Goal: Task Accomplishment & Management: Use online tool/utility

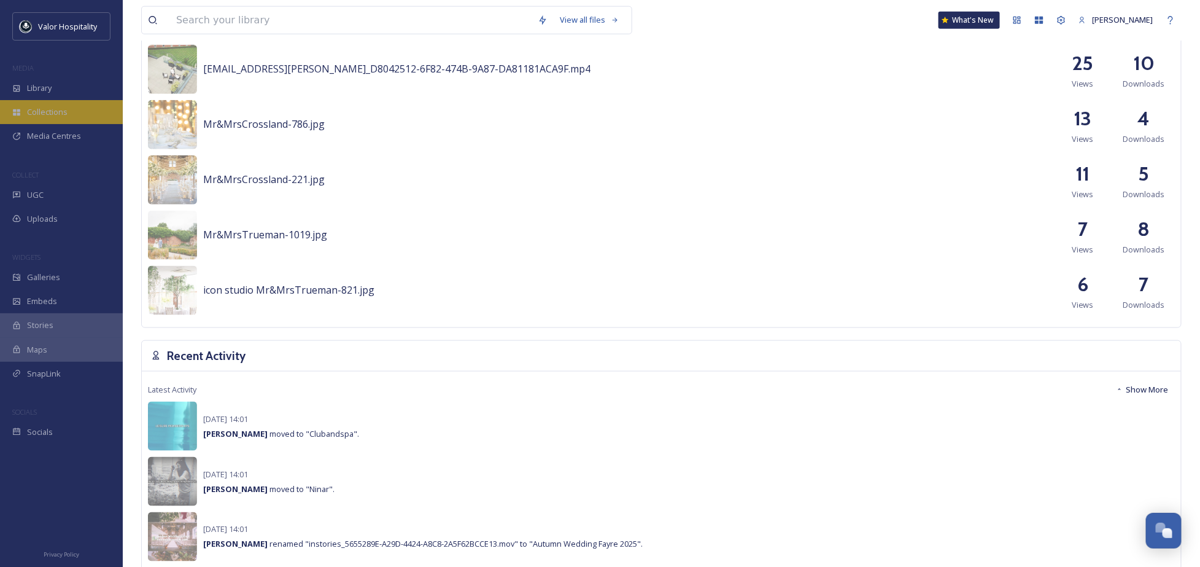
scroll to position [327, 0]
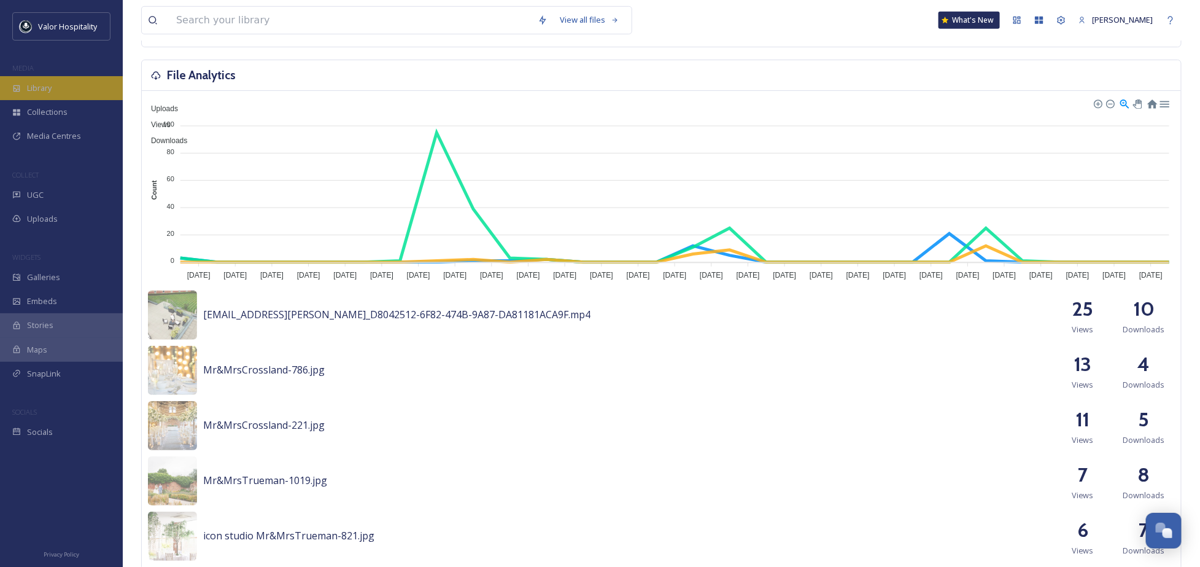
click at [64, 88] on div "Library" at bounding box center [61, 88] width 123 height 24
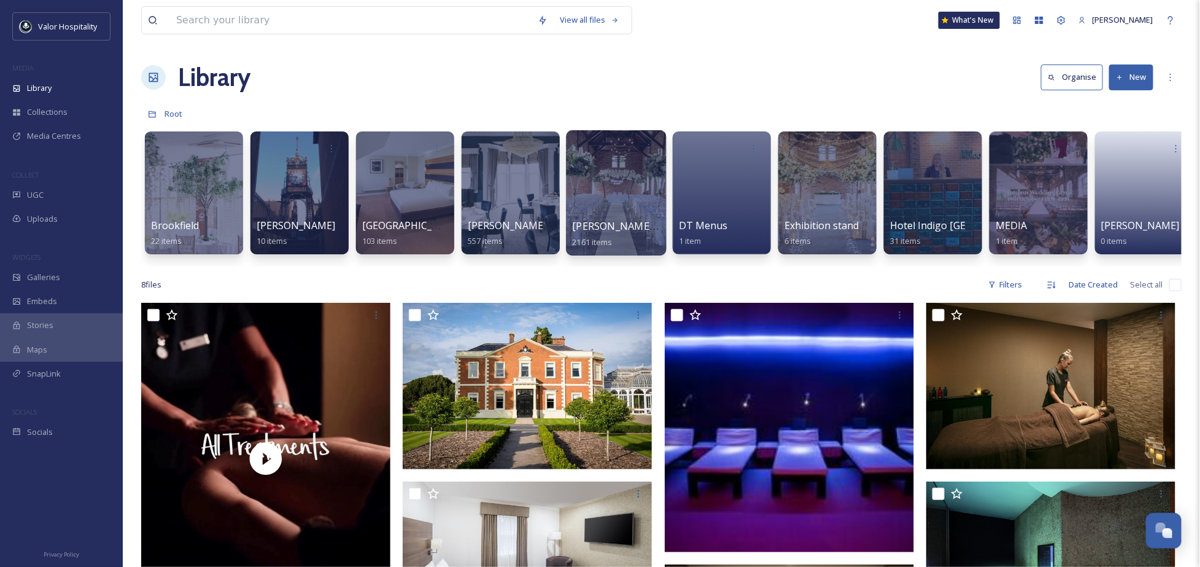
click at [608, 195] on div at bounding box center [616, 192] width 100 height 125
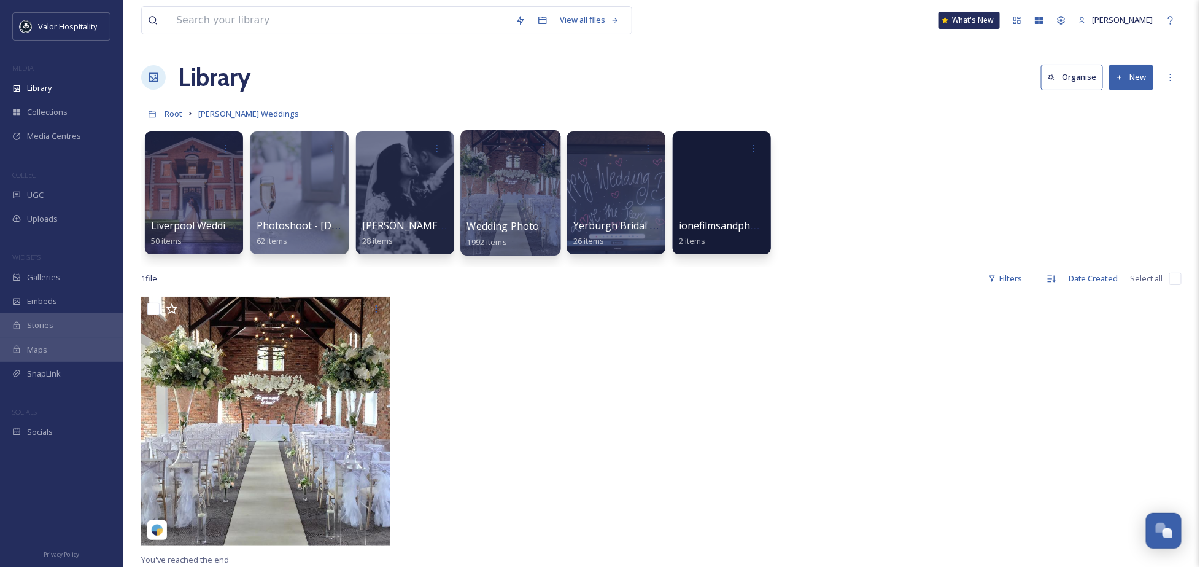
click at [508, 189] on div at bounding box center [510, 192] width 100 height 125
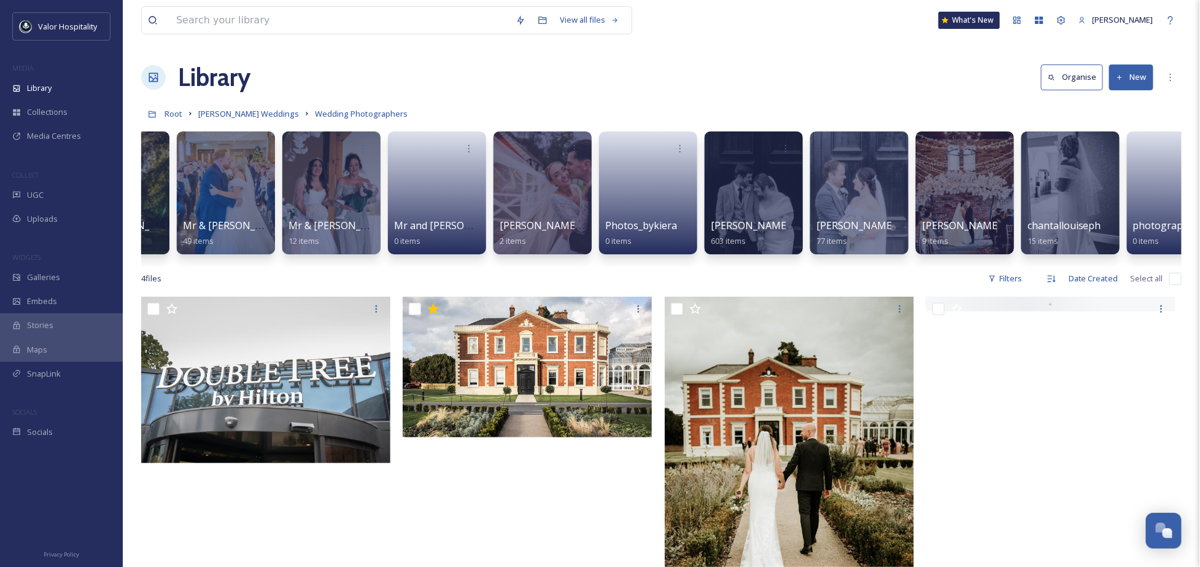
scroll to position [0, 1598]
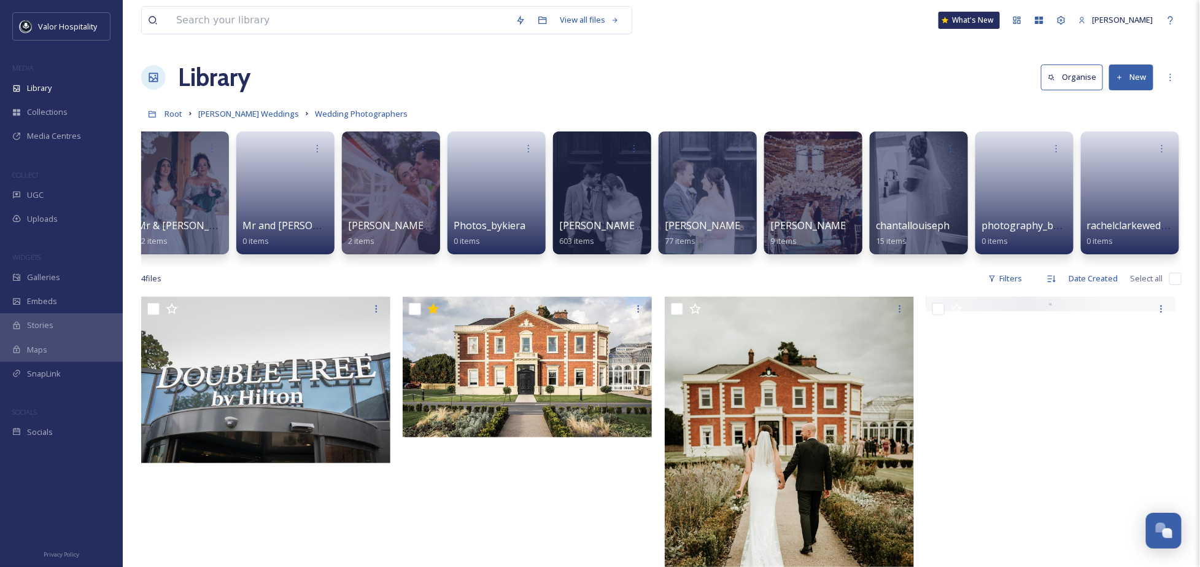
click at [1129, 76] on button "New" at bounding box center [1131, 76] width 44 height 25
click at [319, 145] on icon at bounding box center [318, 147] width 10 height 10
click at [301, 171] on span "Edit / Share" at bounding box center [287, 175] width 43 height 12
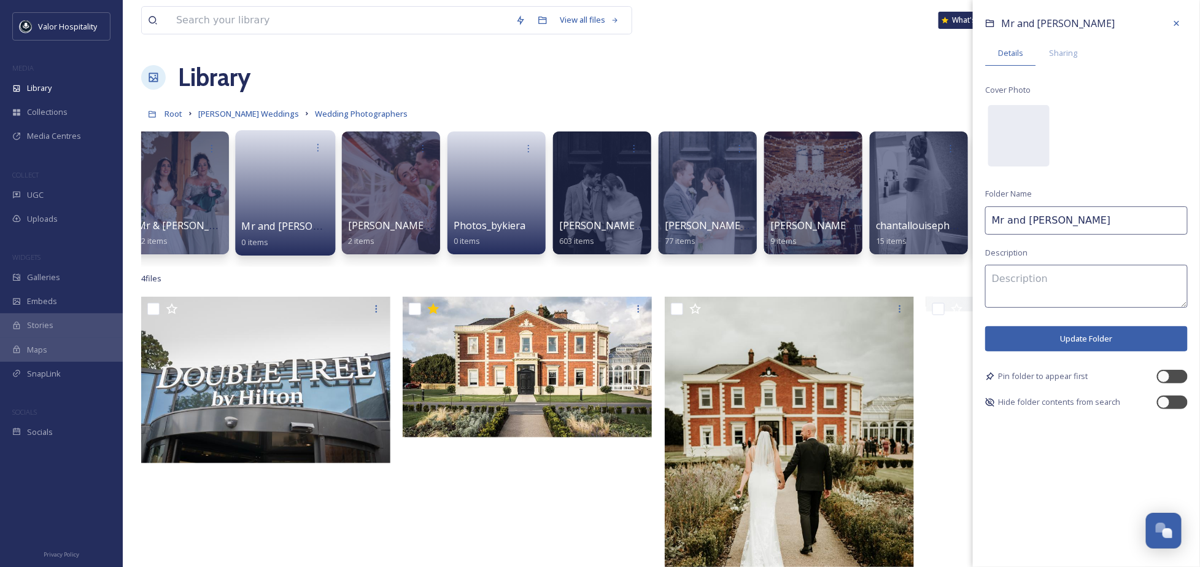
click at [1080, 219] on input "Mr and Mrs Fields" at bounding box center [1086, 220] width 203 height 28
type input "Wedding Videography"
click at [1049, 50] on span "Sharing" at bounding box center [1063, 53] width 28 height 12
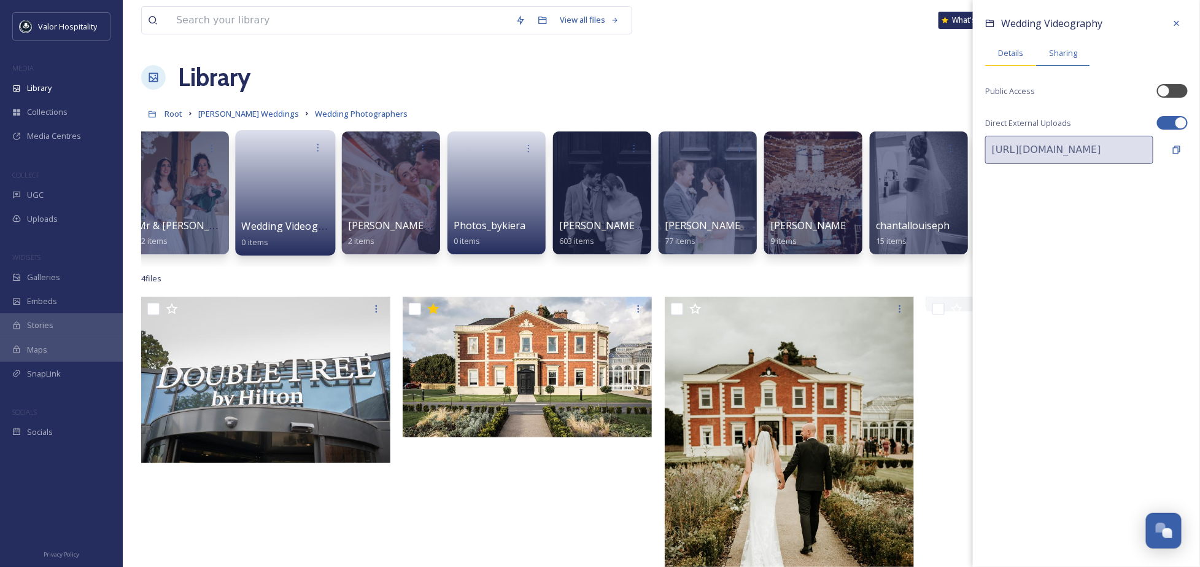
click at [1009, 53] on span "Details" at bounding box center [1010, 53] width 25 height 12
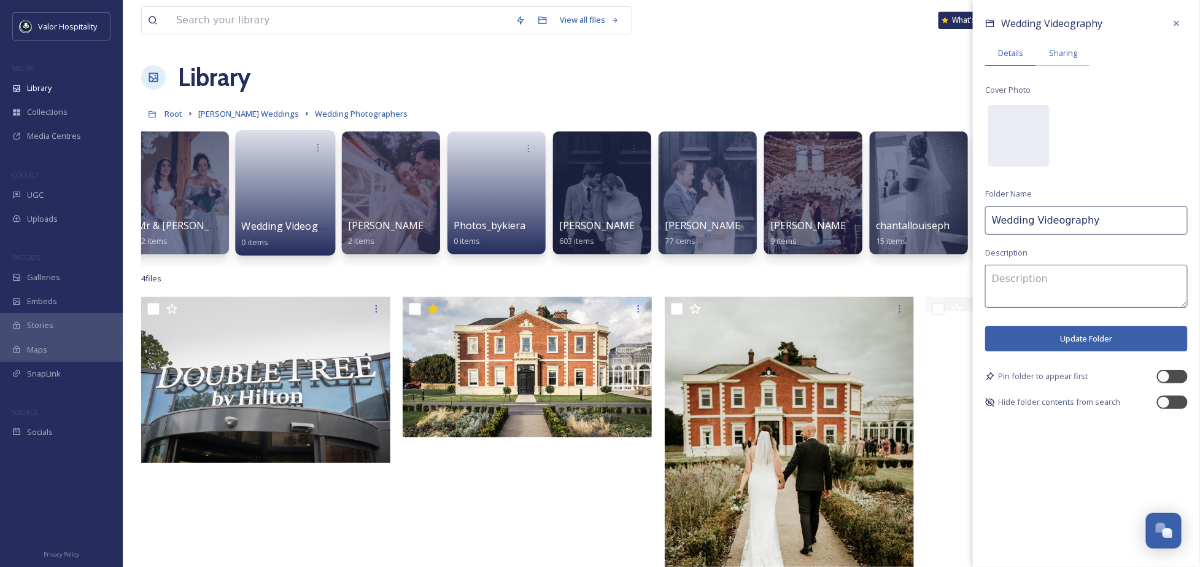
click at [1055, 56] on span "Sharing" at bounding box center [1063, 53] width 28 height 12
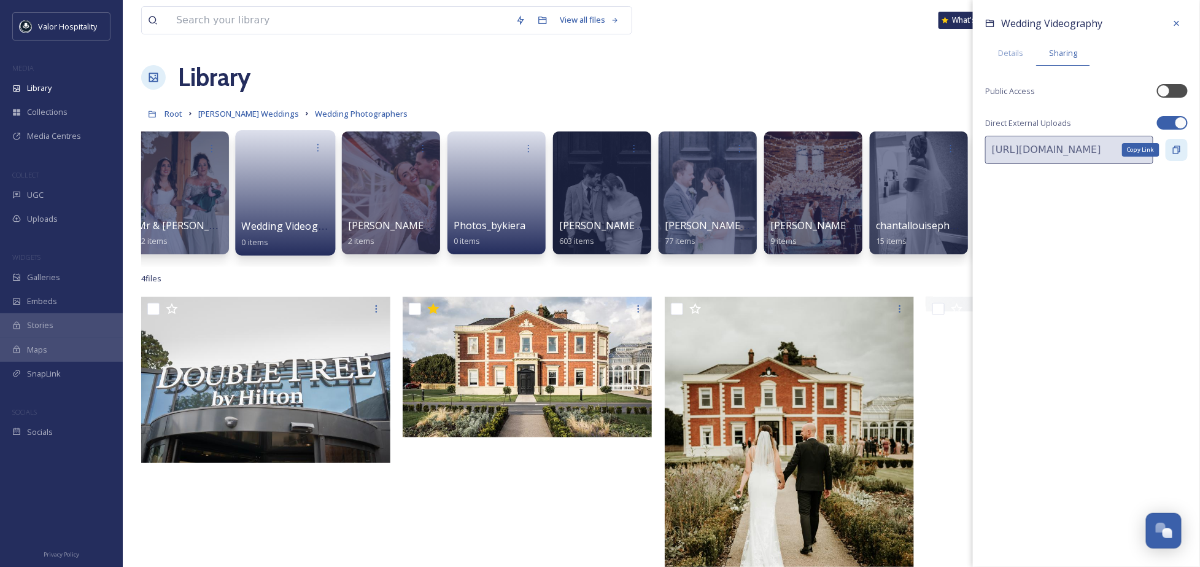
click at [1174, 150] on icon at bounding box center [1177, 150] width 10 height 10
click at [1178, 23] on icon at bounding box center [1177, 23] width 10 height 10
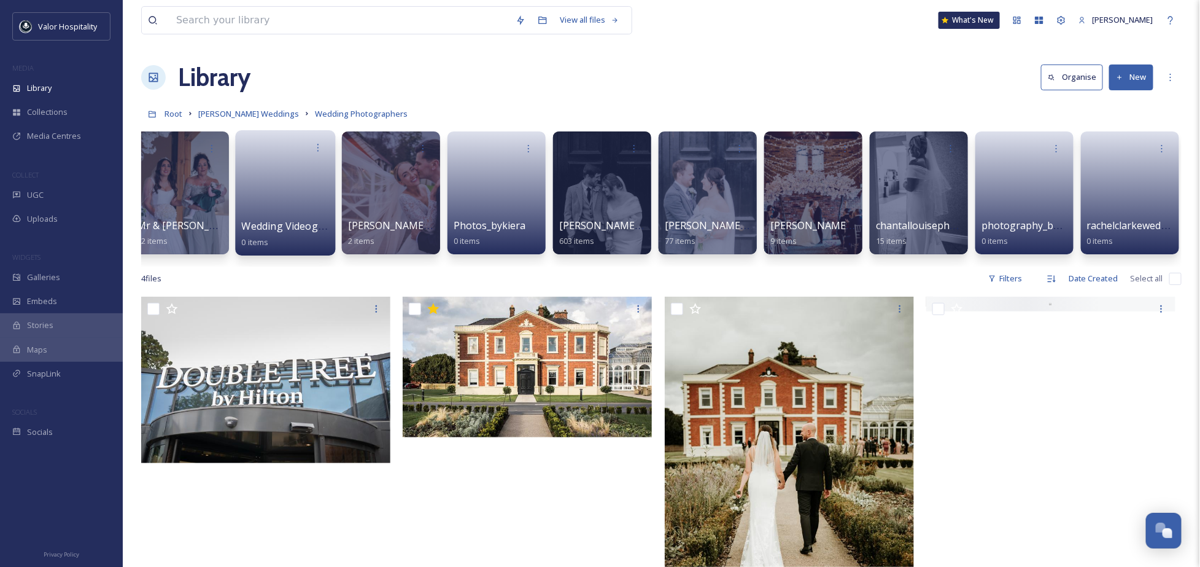
click at [783, 88] on div "Library Organise New" at bounding box center [661, 77] width 1041 height 37
click at [433, 514] on div at bounding box center [530, 487] width 255 height 380
click at [702, 80] on div "Library Organise New" at bounding box center [661, 77] width 1041 height 37
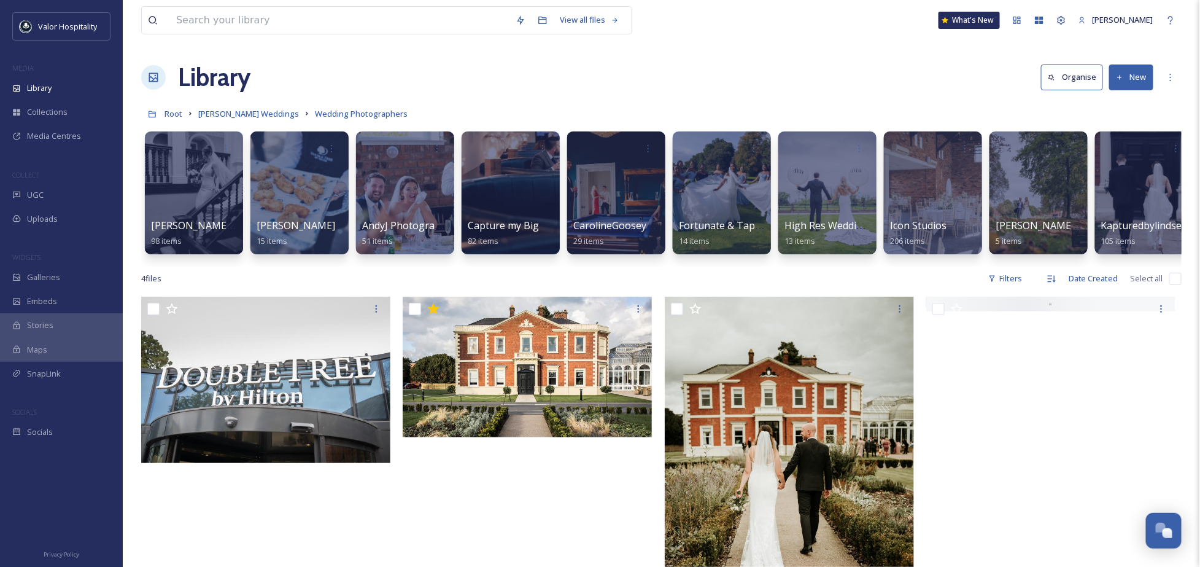
click at [317, 76] on div "Library Organise New" at bounding box center [661, 77] width 1041 height 37
drag, startPoint x: 392, startPoint y: 69, endPoint x: 384, endPoint y: 69, distance: 7.4
click at [391, 69] on div "Library Organise New" at bounding box center [661, 77] width 1041 height 37
click at [986, 468] on div at bounding box center [1053, 487] width 255 height 380
click at [333, 110] on span "Wedding Photographers" at bounding box center [361, 113] width 93 height 11
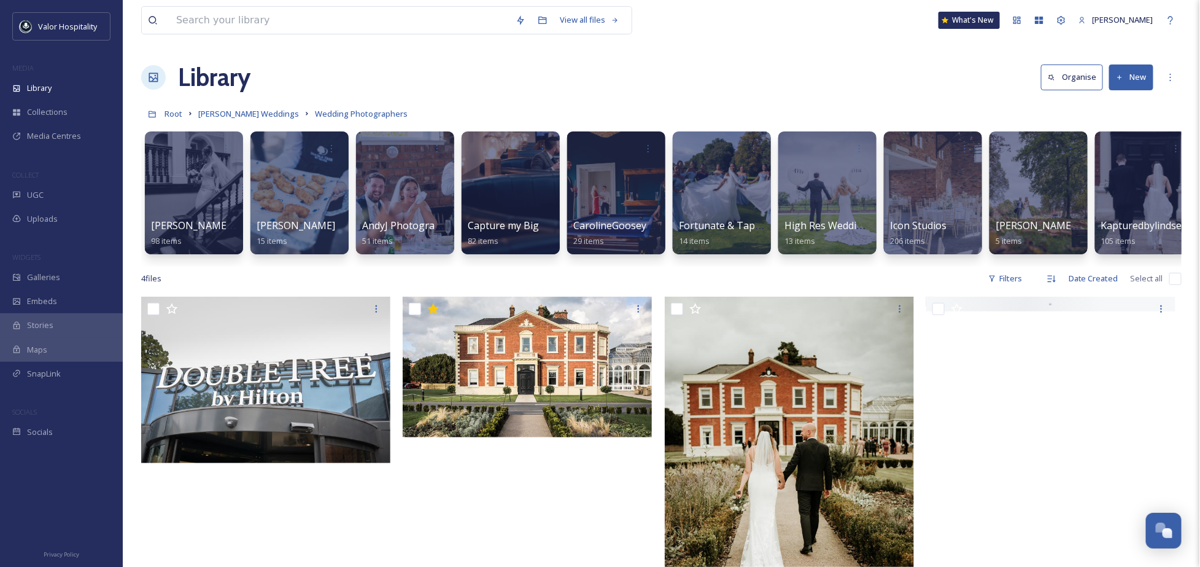
click at [590, 98] on div "View all files What's New [PERSON_NAME] Library Organise New Root [PERSON_NAME]…" at bounding box center [661, 431] width 1077 height 863
